Goal: Information Seeking & Learning: Learn about a topic

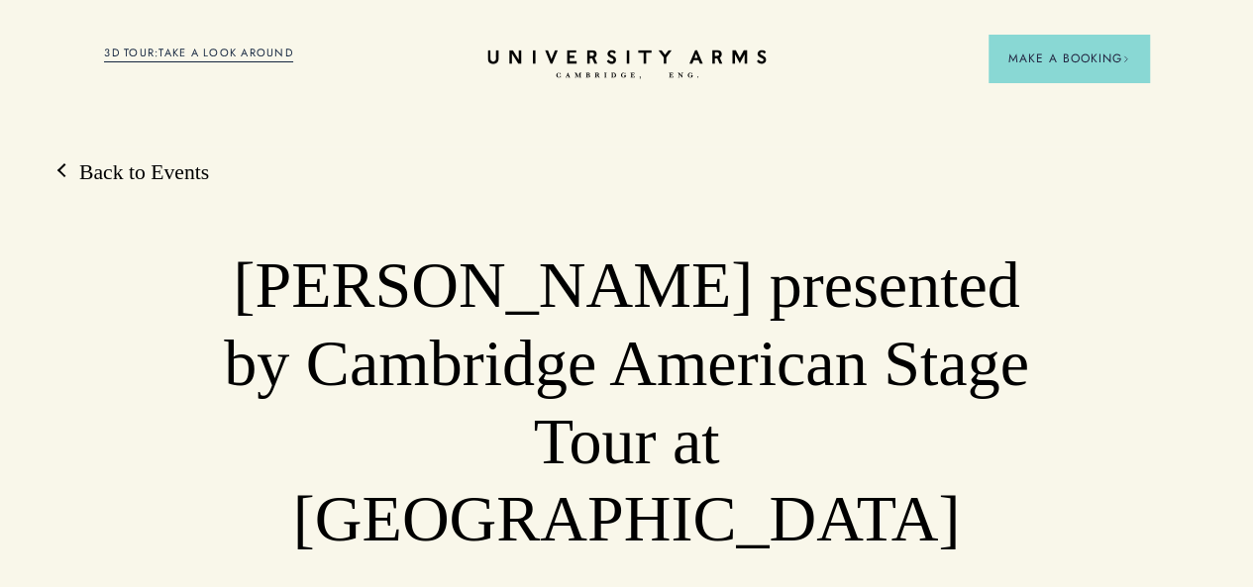
click at [655, 51] on icon "CAMBRIDGE’S LEADING LUXURY HOTEL SINCE [DATE]" at bounding box center [626, 65] width 278 height 30
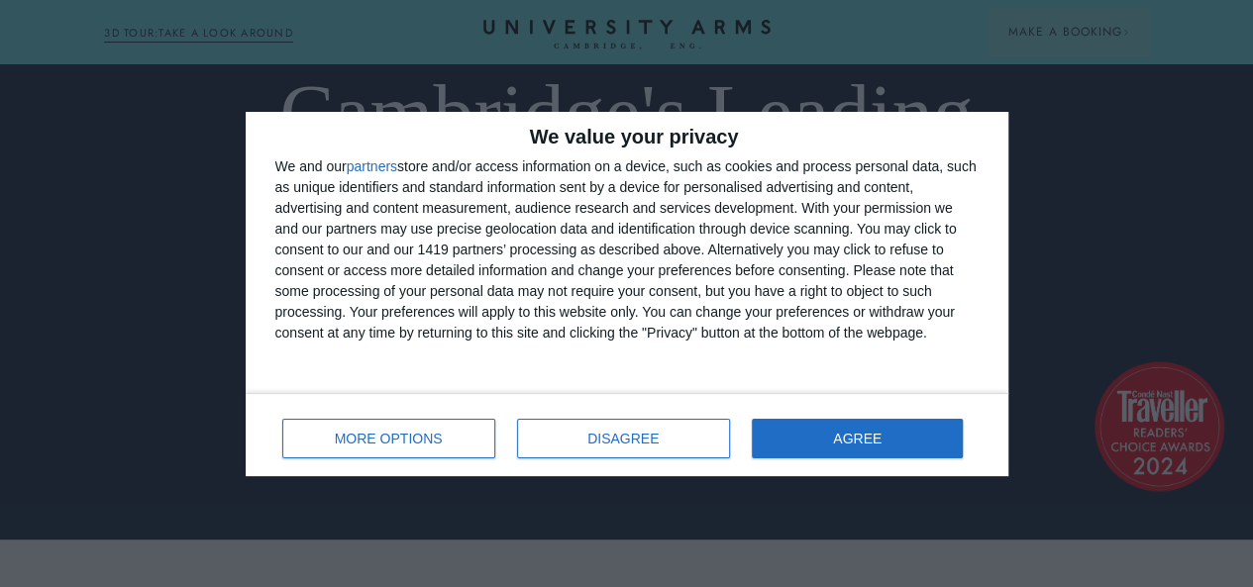
scroll to position [455, 0]
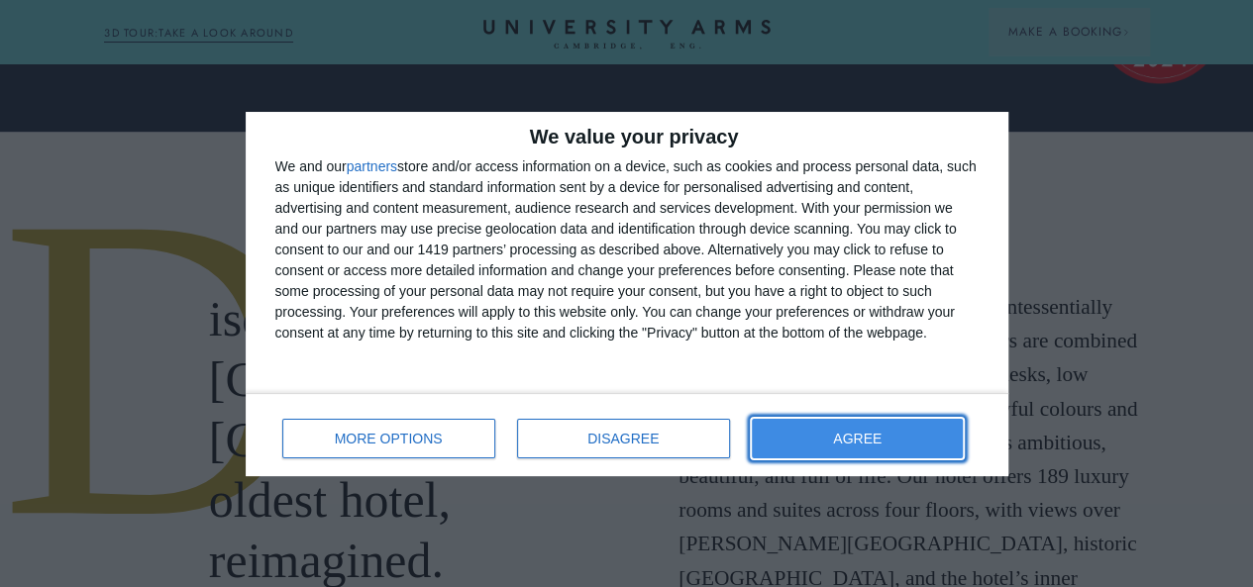
click at [897, 429] on button "AGREE" at bounding box center [858, 439] width 212 height 40
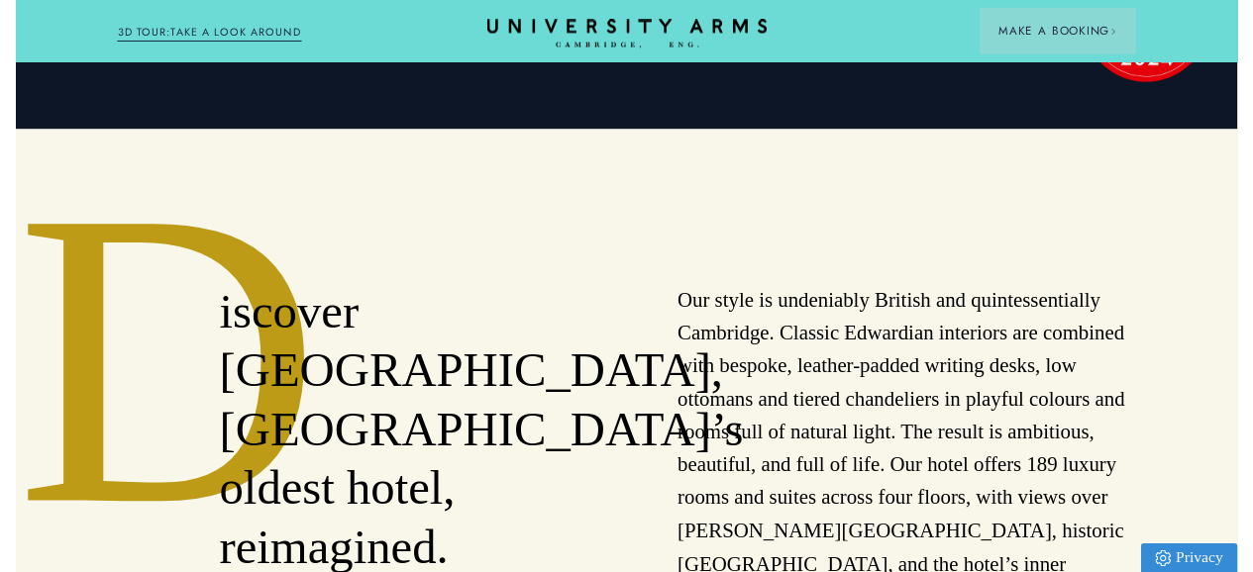
scroll to position [0, 0]
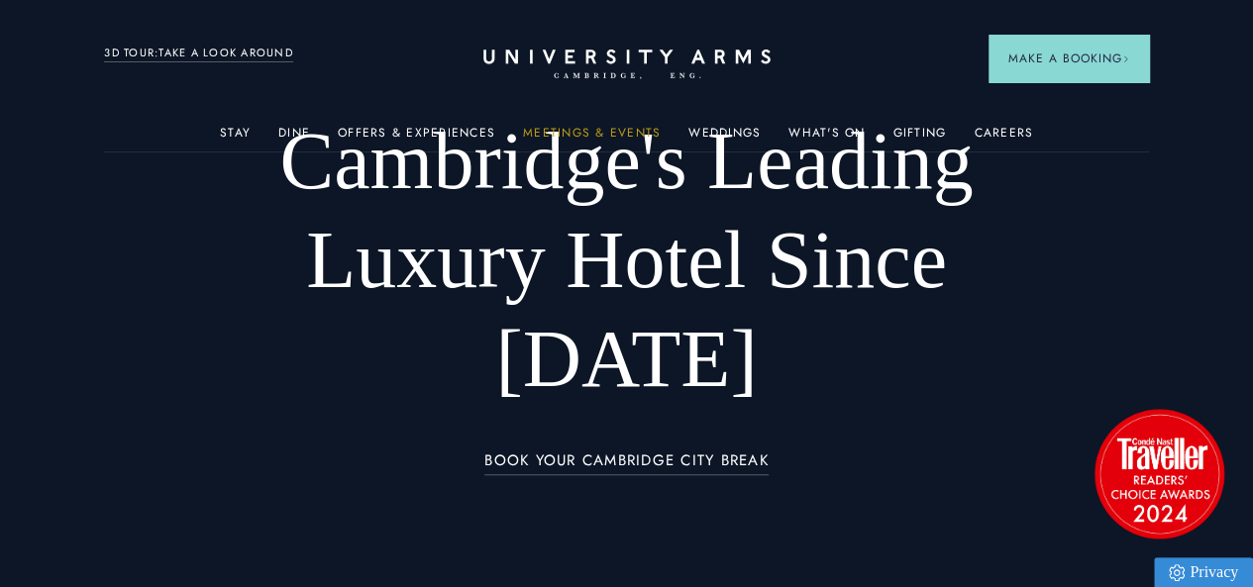
click at [558, 137] on link "Meetings & Events" at bounding box center [592, 139] width 138 height 26
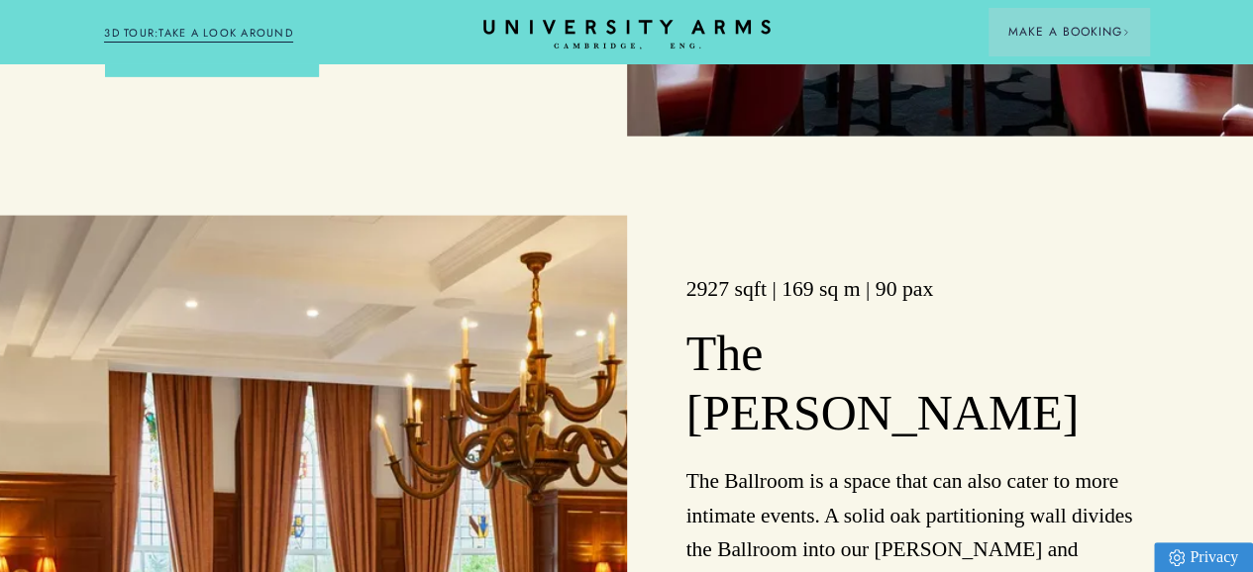
scroll to position [2177, 0]
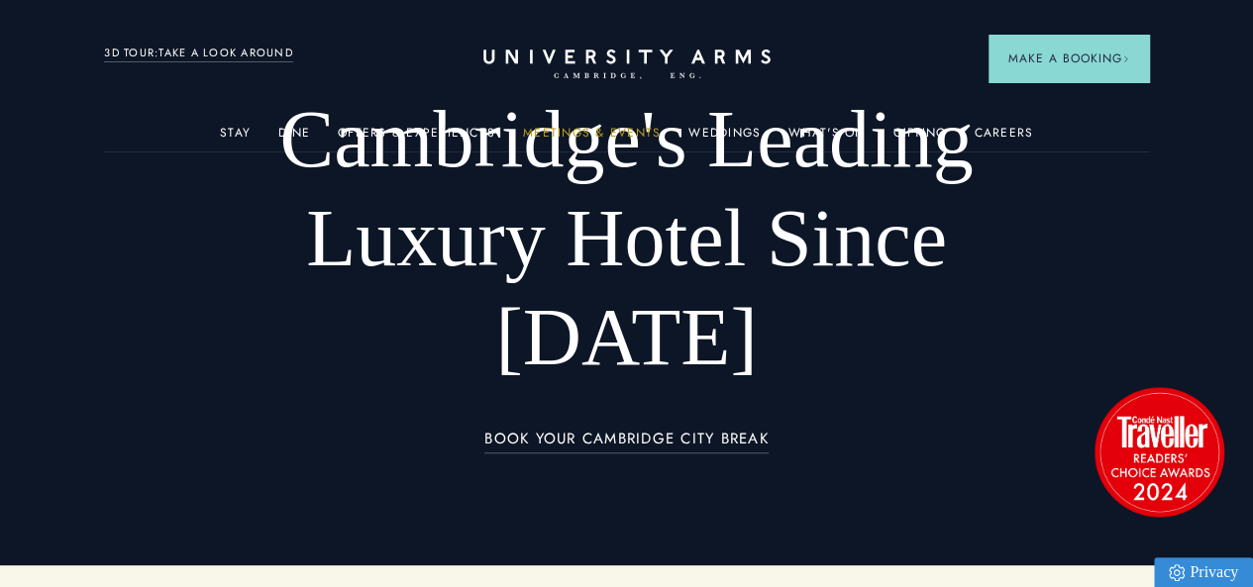
scroll to position [21, 0]
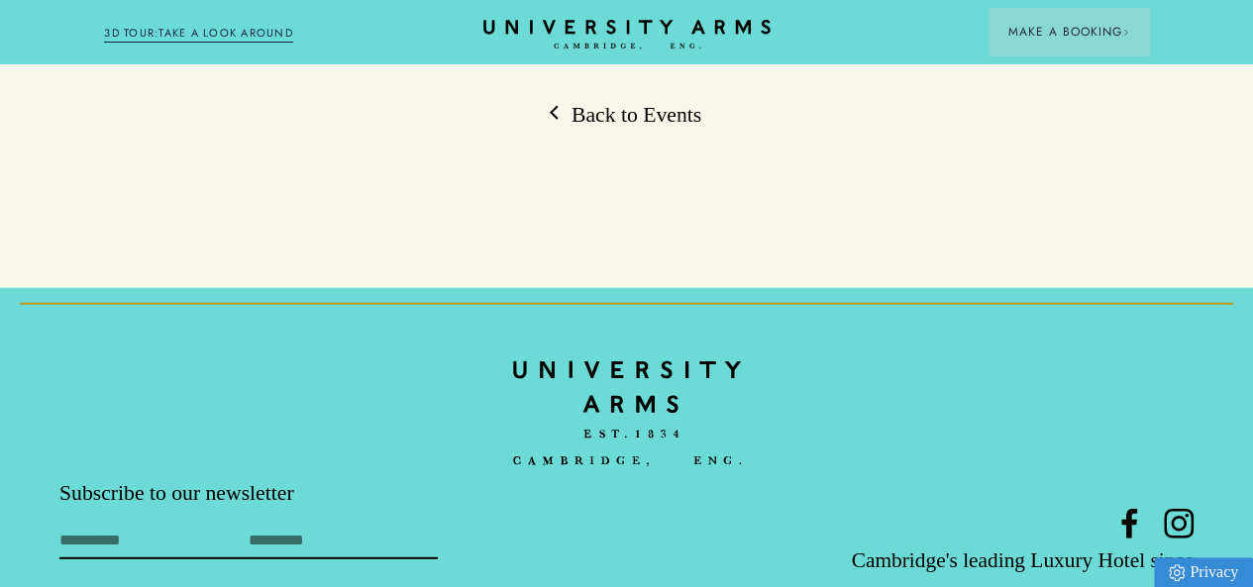
scroll to position [2484, 0]
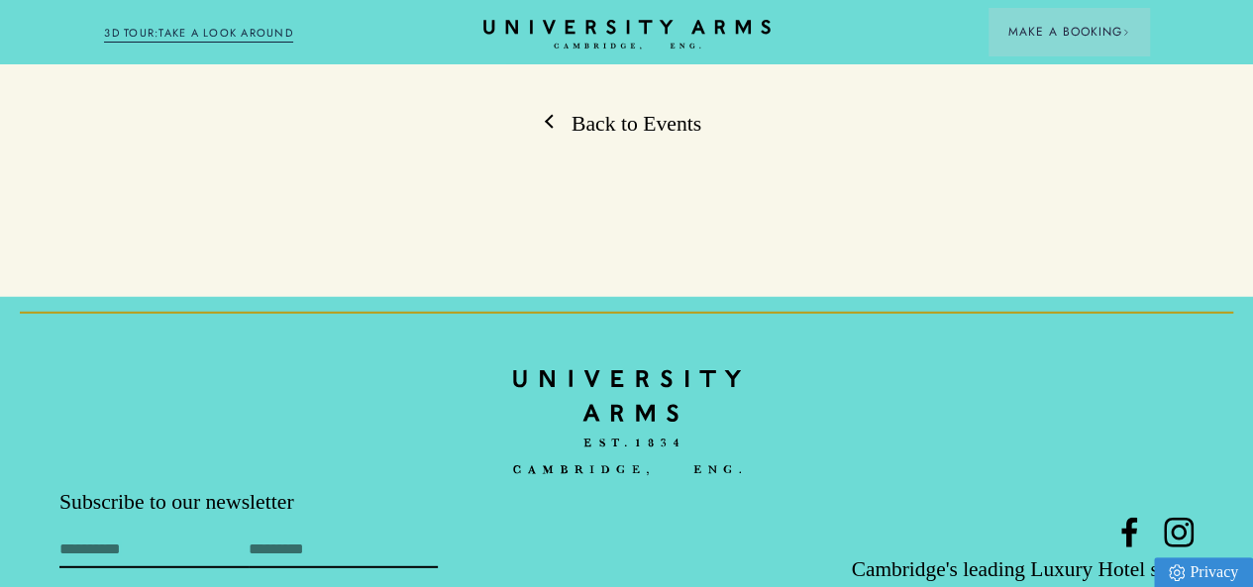
click at [556, 139] on link "Back to Events" at bounding box center [627, 124] width 150 height 29
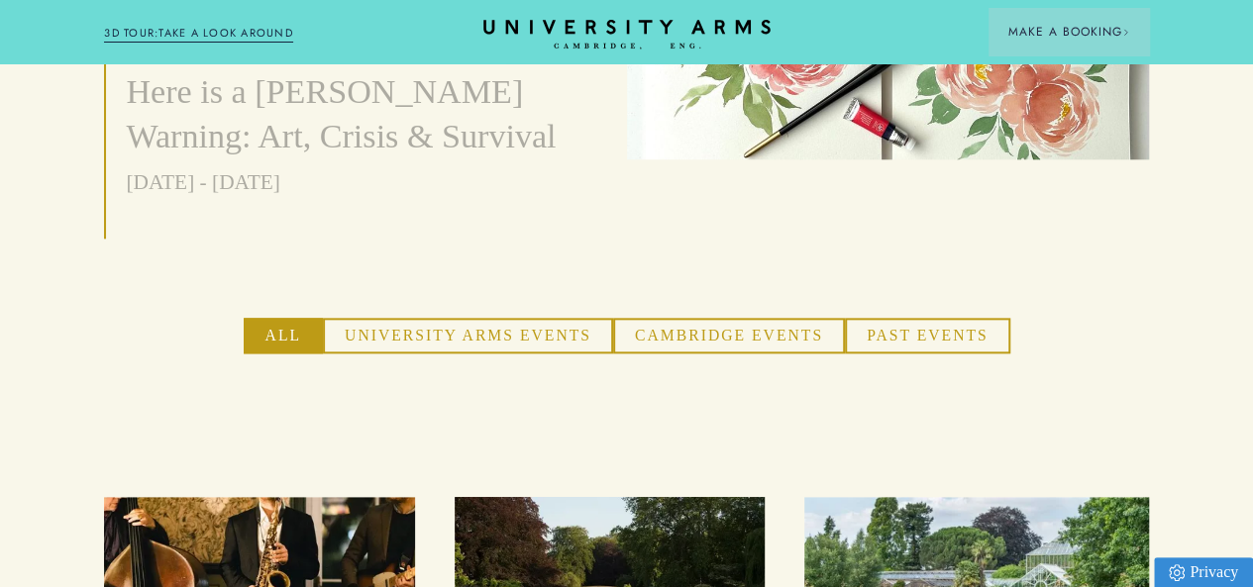
scroll to position [965, 0]
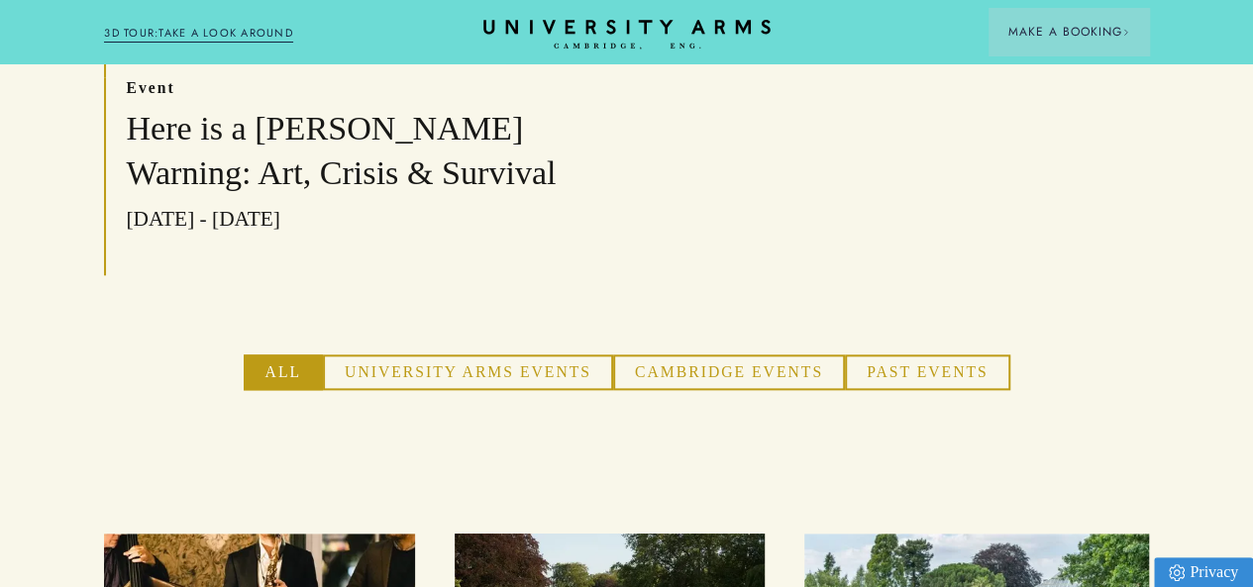
click at [654, 389] on button "Cambridge Events" at bounding box center [729, 371] width 232 height 35
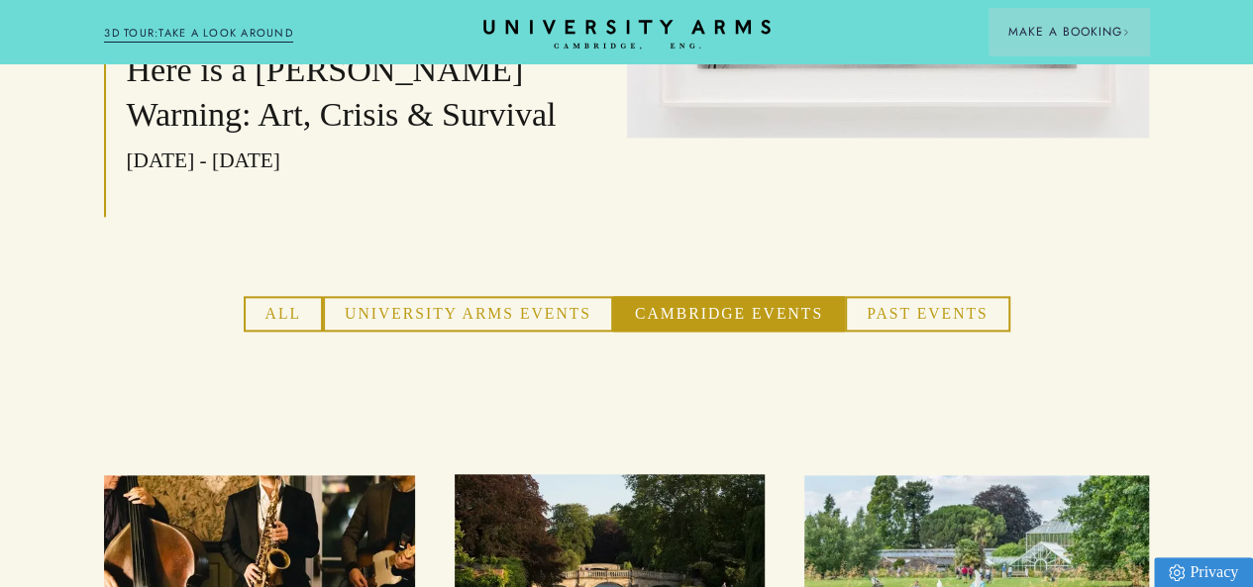
scroll to position [1022, 0]
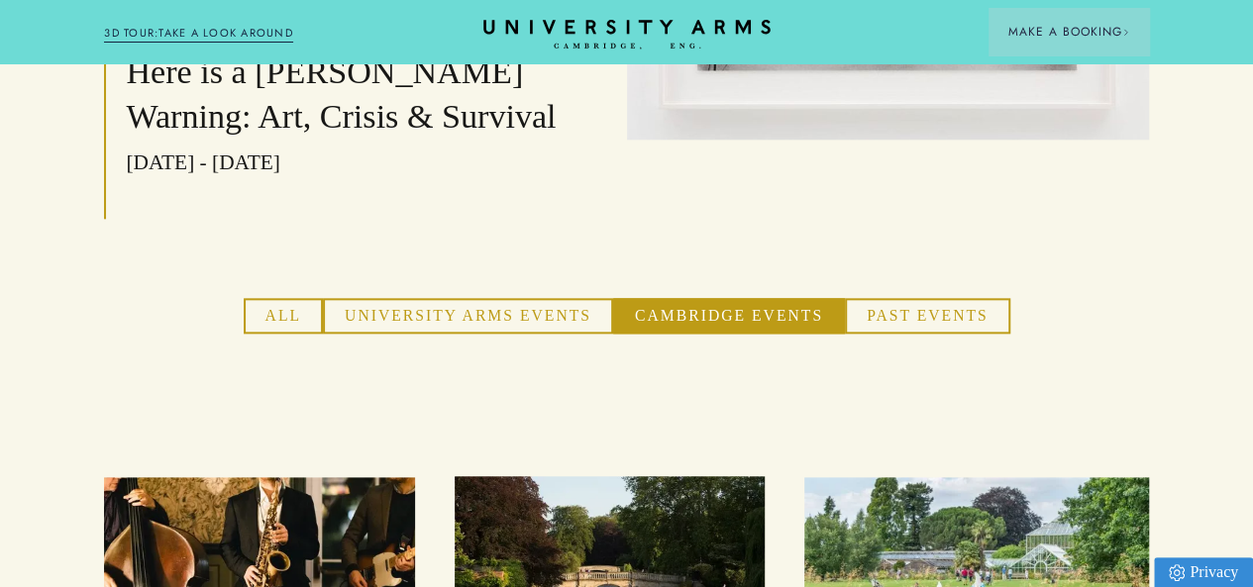
click at [543, 333] on button "University Arms Events" at bounding box center [468, 315] width 290 height 35
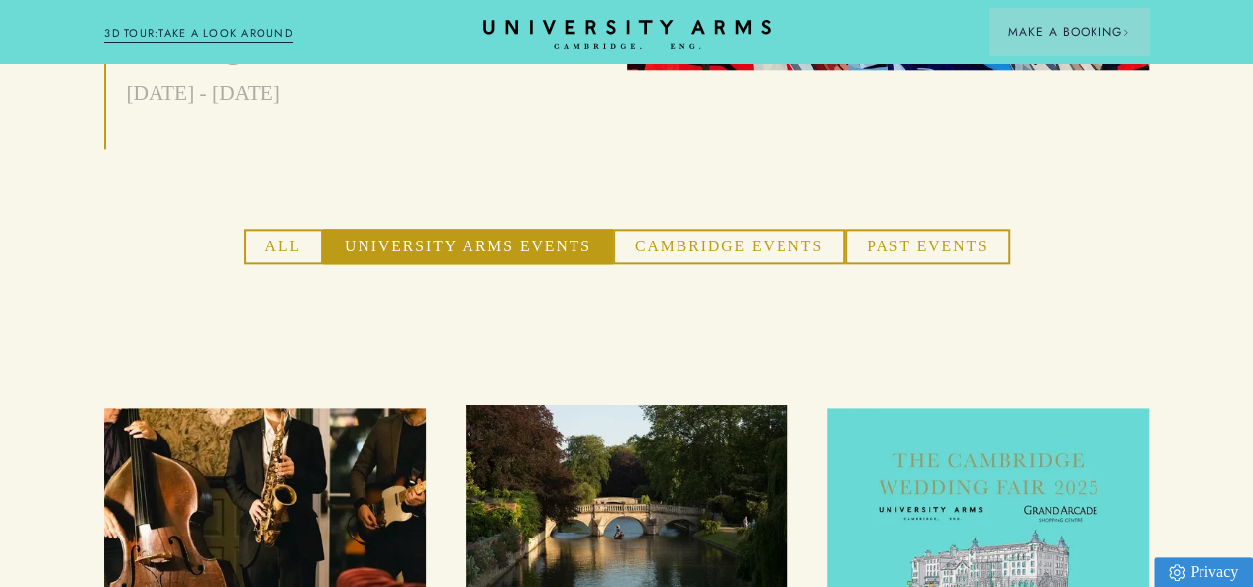
click at [907, 263] on button "Past Events" at bounding box center [927, 246] width 165 height 35
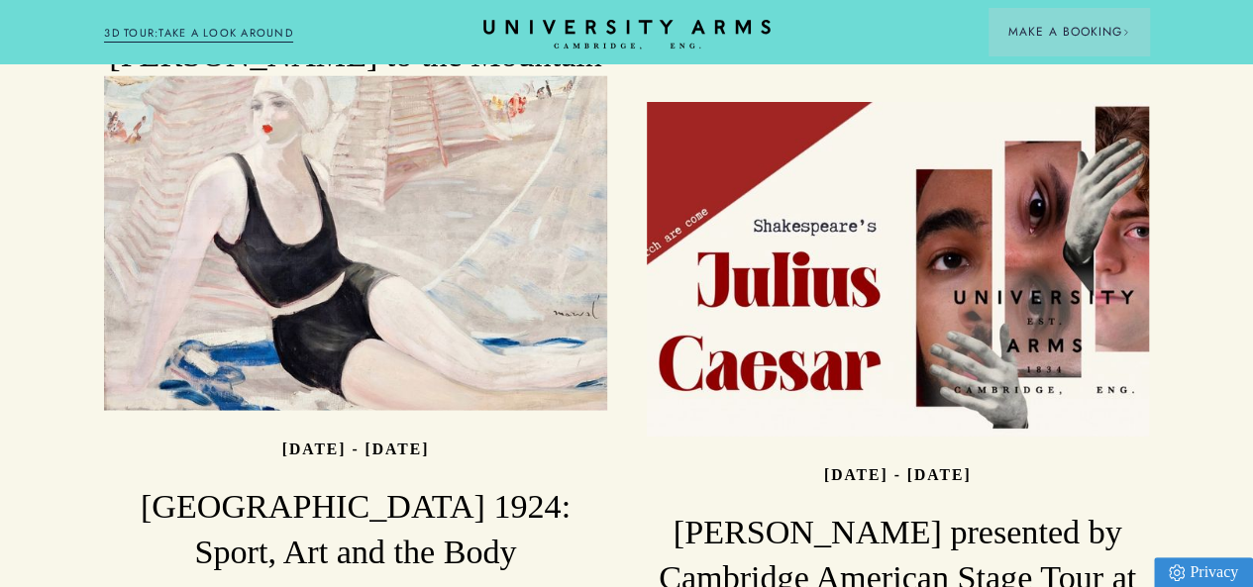
scroll to position [2543, 0]
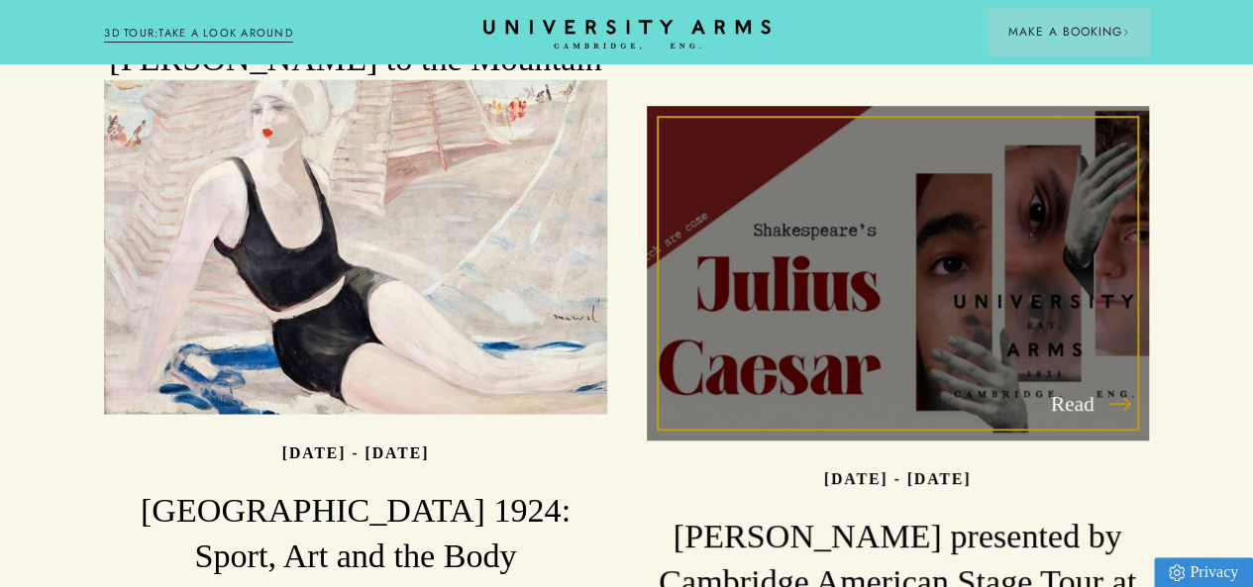
click at [647, 515] on h3 "[PERSON_NAME] presented by Cambridge American Stage Tour at [GEOGRAPHIC_DATA]" at bounding box center [898, 582] width 502 height 135
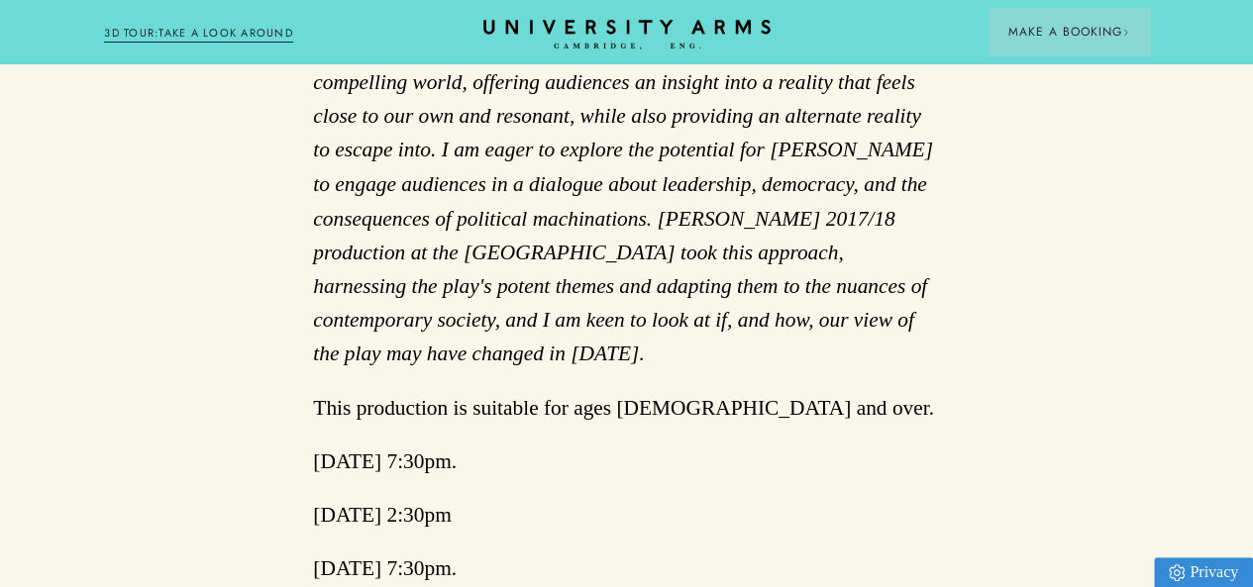
scroll to position [1845, 0]
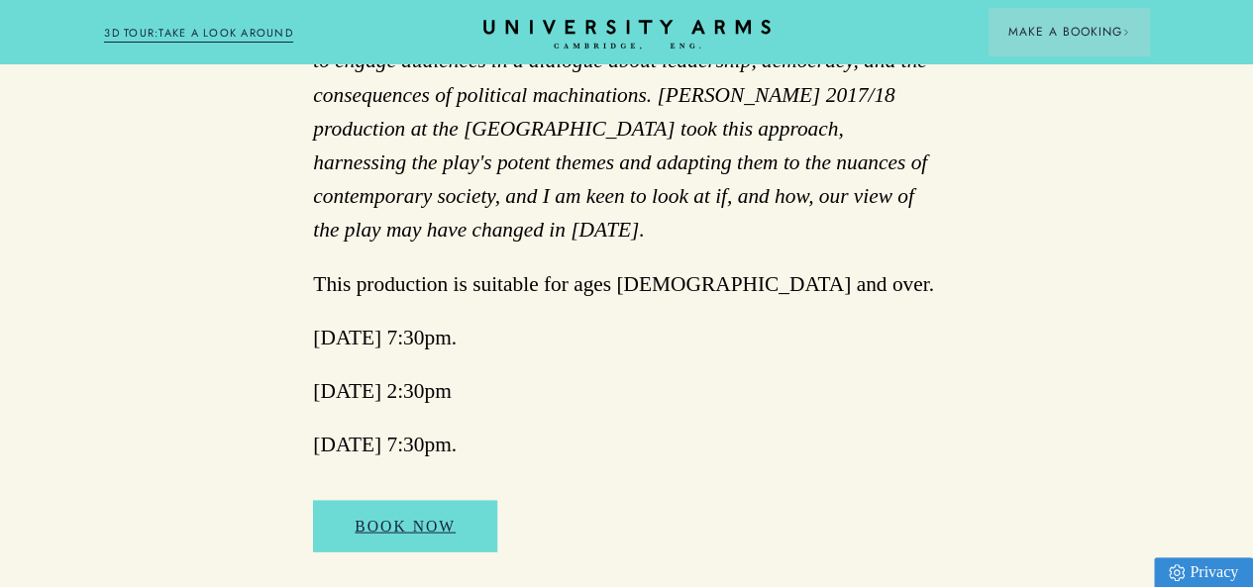
click at [400, 320] on p "[DATE] 7:30pm." at bounding box center [626, 337] width 627 height 34
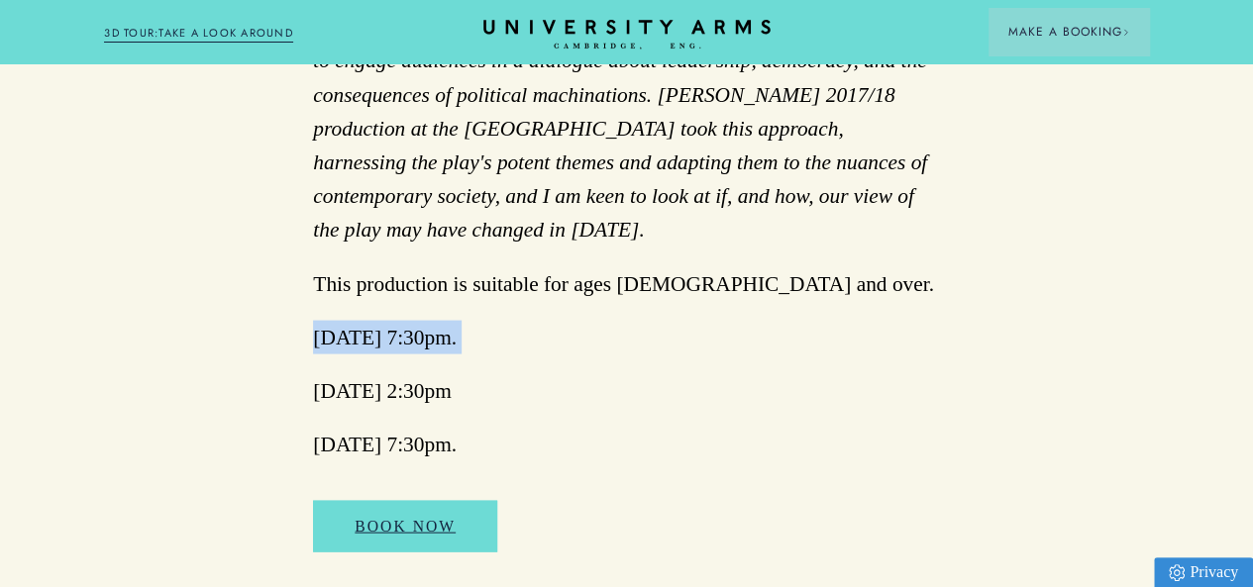
click at [400, 320] on p "[DATE] 7:30pm." at bounding box center [626, 337] width 627 height 34
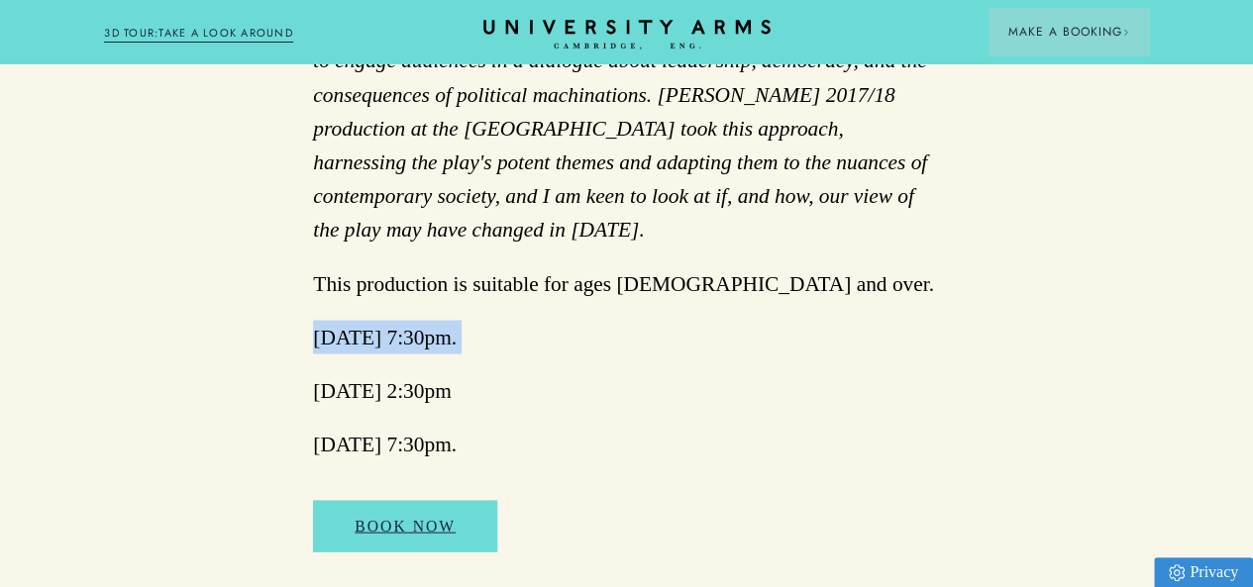
click at [400, 320] on p "[DATE] 7:30pm." at bounding box center [626, 337] width 627 height 34
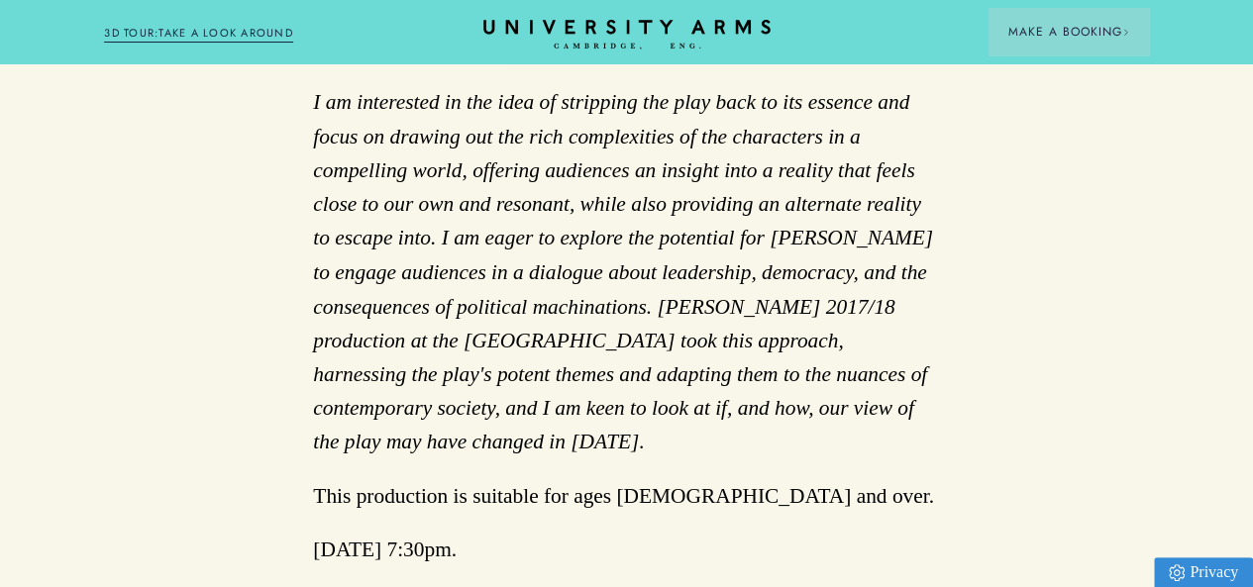
scroll to position [1635, 0]
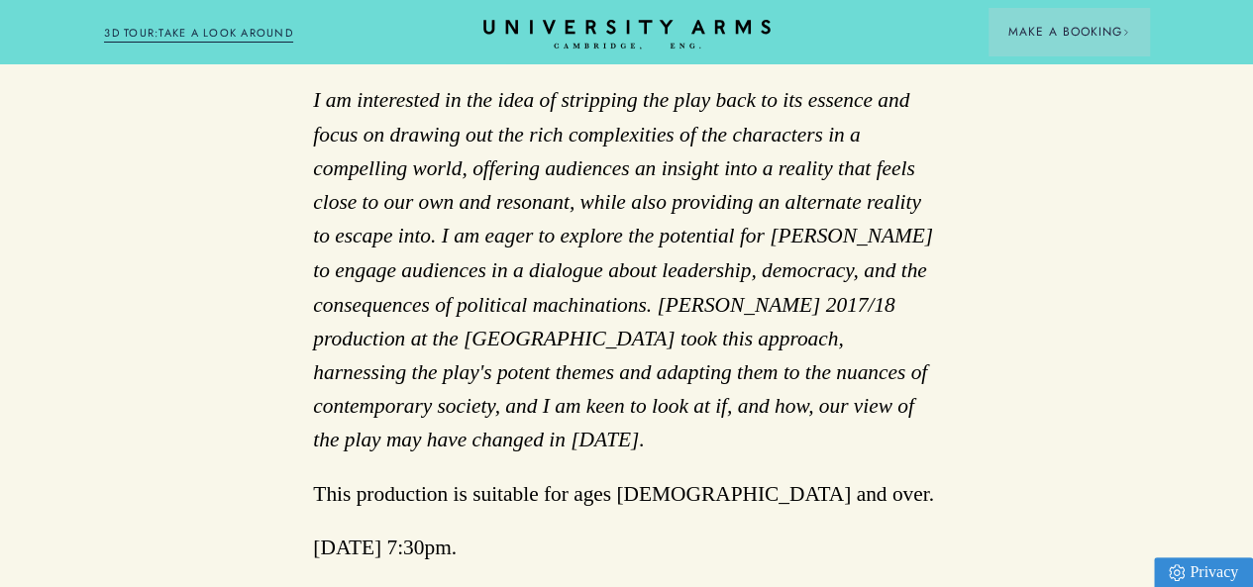
click at [448, 332] on em "I am interested in the idea of stripping the play back to its essence and focus…" at bounding box center [623, 269] width 620 height 362
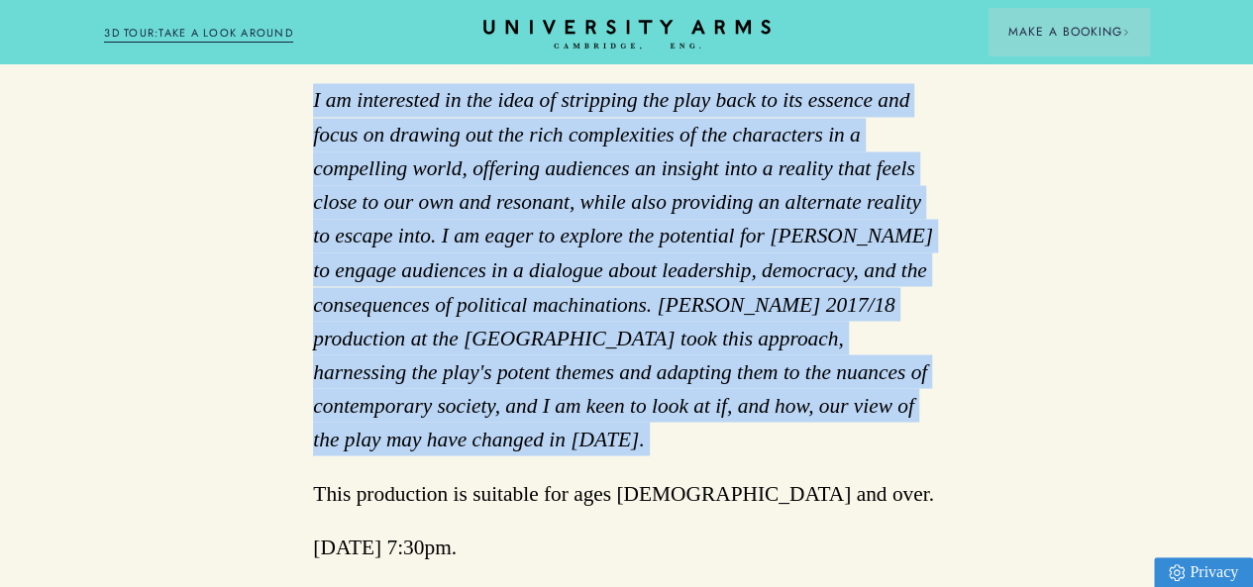
click at [448, 332] on em "I am interested in the idea of stripping the play back to its essence and focus…" at bounding box center [623, 269] width 620 height 362
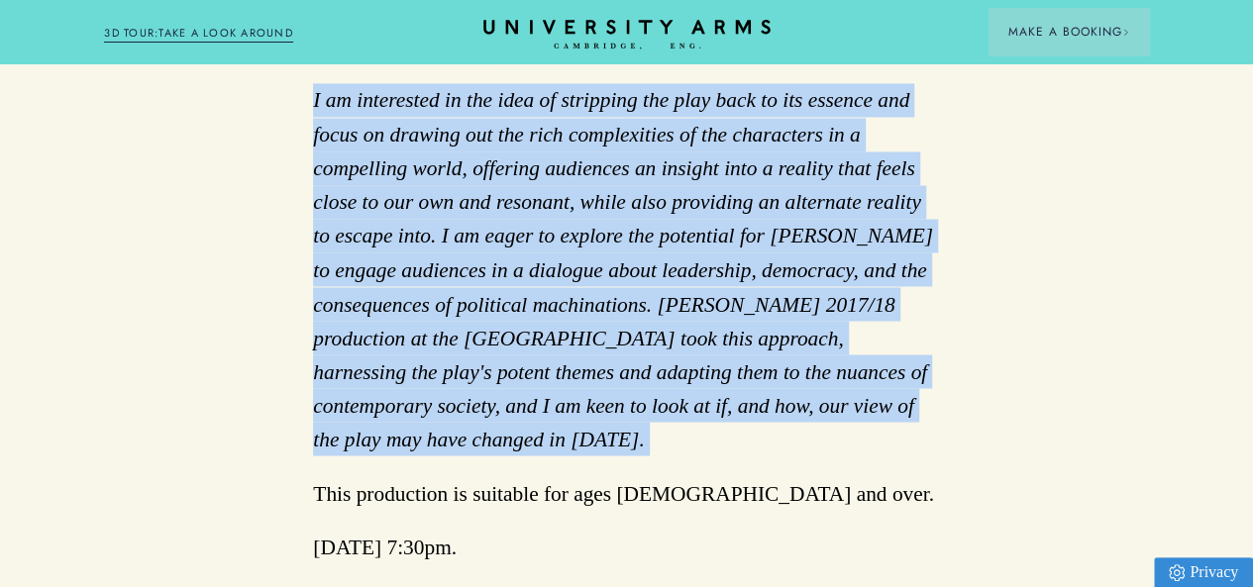
click at [448, 332] on em "I am interested in the idea of stripping the play back to its essence and focus…" at bounding box center [623, 269] width 620 height 362
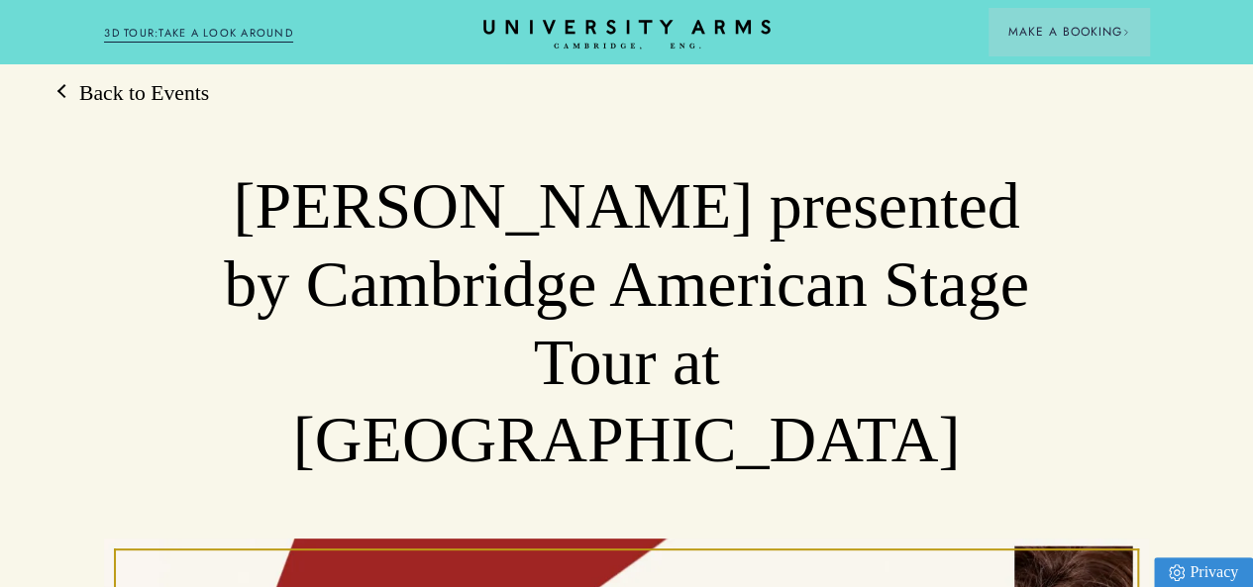
scroll to position [0, 0]
